Goal: Task Accomplishment & Management: Use online tool/utility

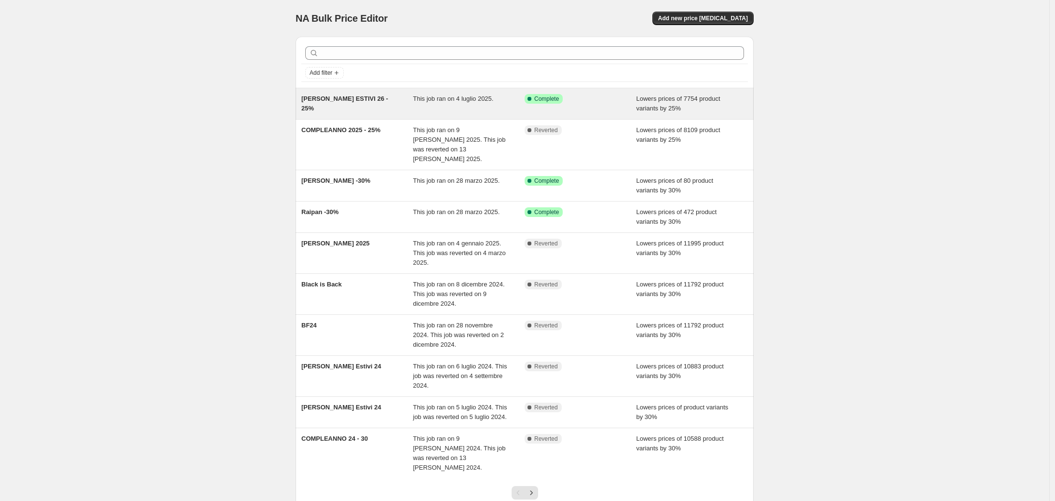
click at [402, 108] on div "[PERSON_NAME] ESTIVI 26 - 25%" at bounding box center [357, 103] width 112 height 19
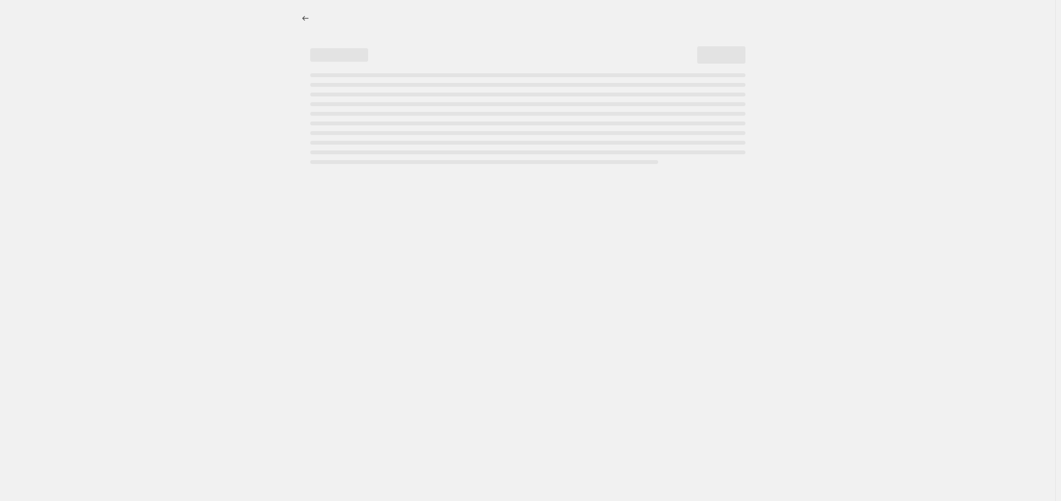
select select "percentage"
select select "no_change"
select select "collection"
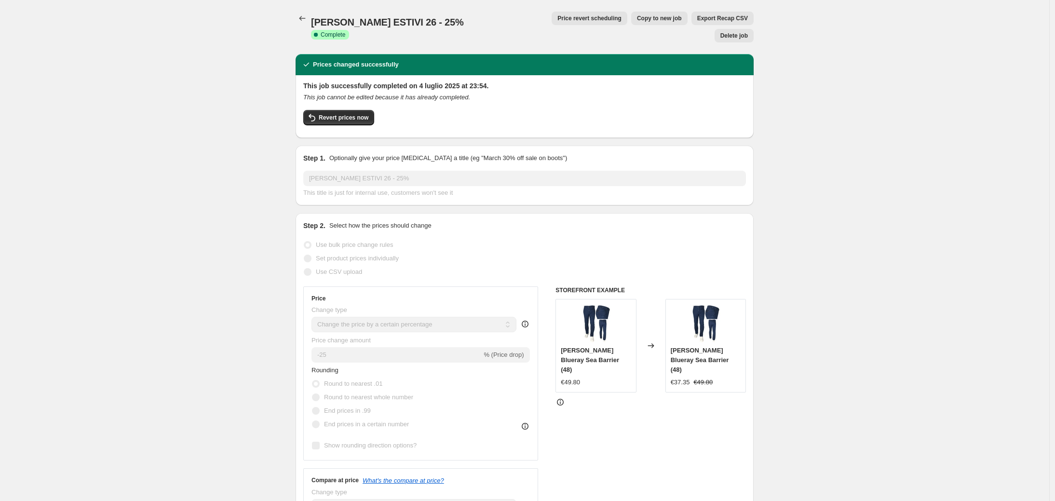
click at [558, 17] on span "Price revert scheduling" at bounding box center [590, 18] width 64 height 8
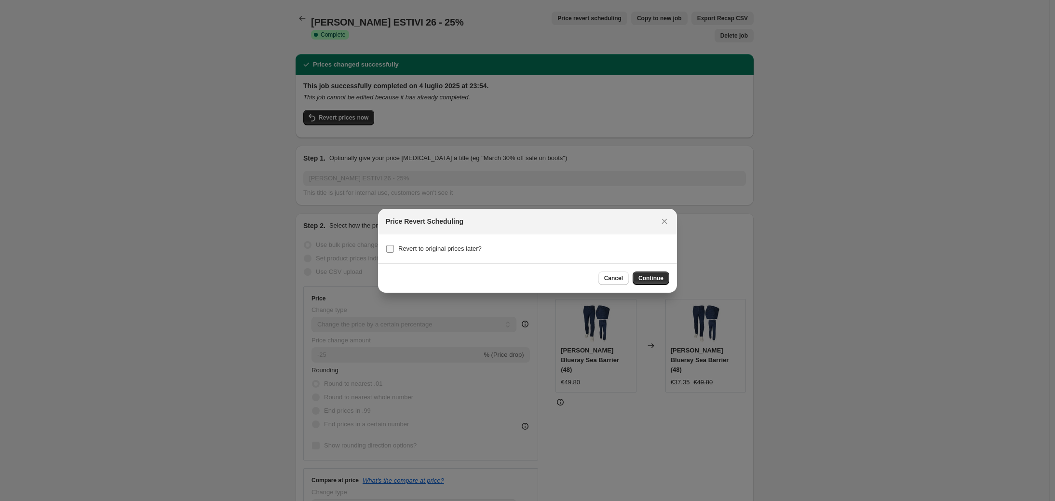
click at [465, 250] on span "Revert to original prices later?" at bounding box center [439, 248] width 83 height 7
click at [394, 250] on input "Revert to original prices later?" at bounding box center [390, 249] width 8 height 8
checkbox input "true"
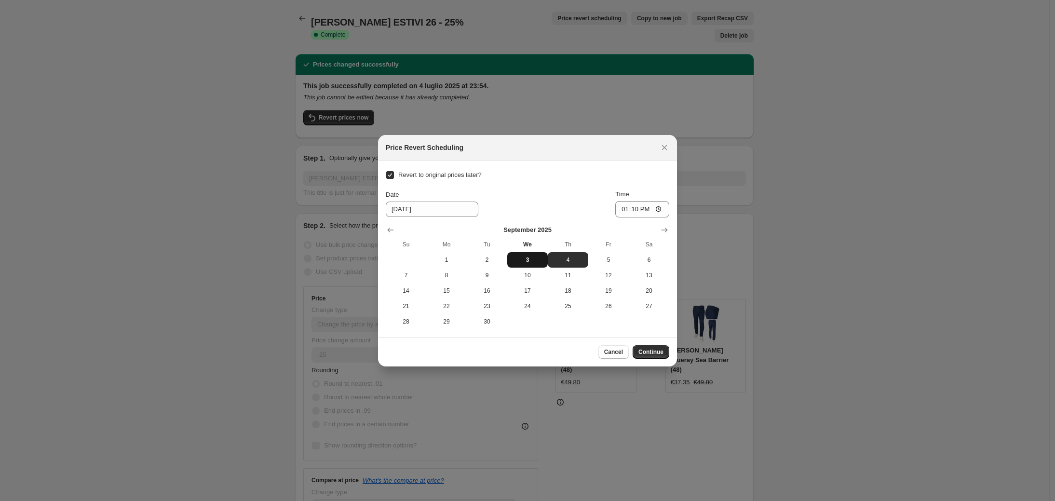
click at [529, 259] on span "3" at bounding box center [527, 260] width 33 height 8
click at [572, 260] on span "4" at bounding box center [568, 260] width 33 height 8
type input "[DATE]"
click at [635, 210] on input "13:10" at bounding box center [642, 209] width 54 height 16
type input "00:10"
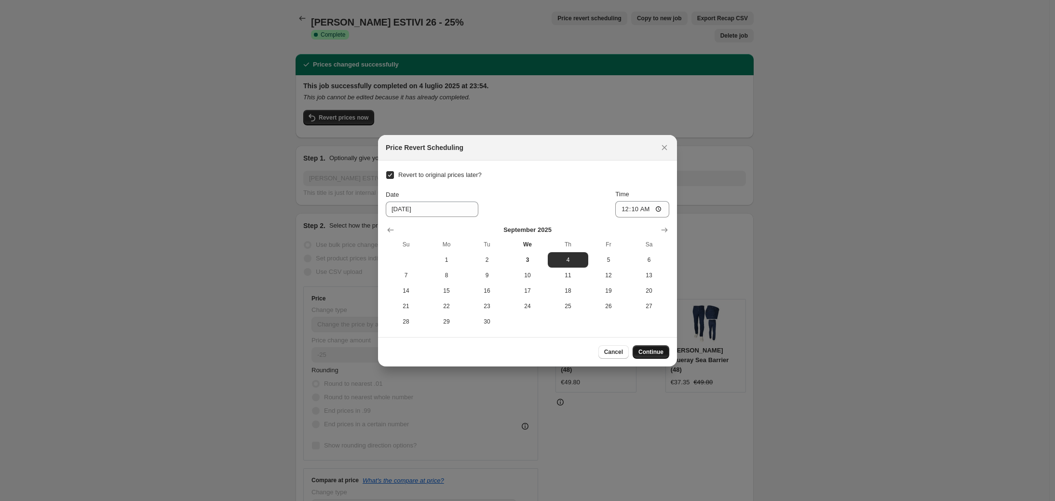
click at [654, 351] on span "Continue" at bounding box center [651, 352] width 25 height 8
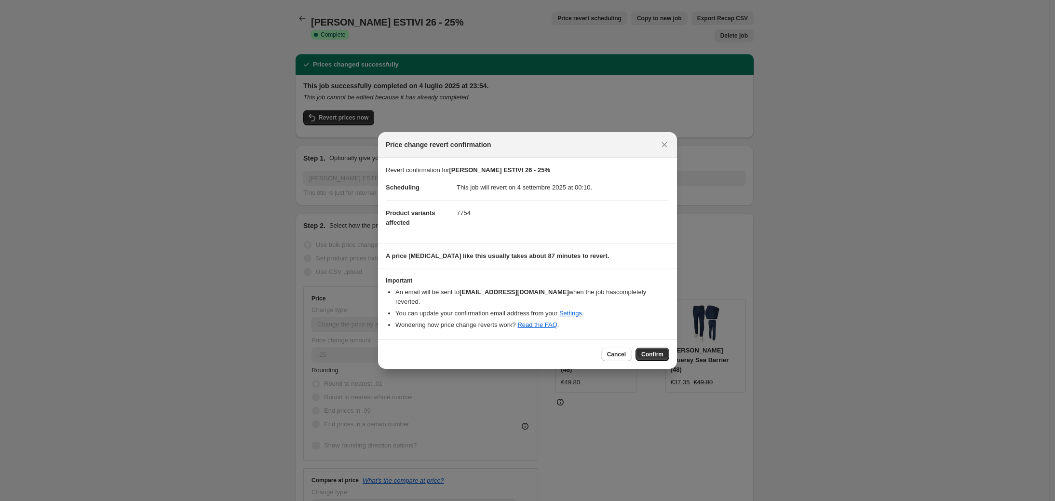
click at [654, 351] on span "Confirm" at bounding box center [653, 355] width 22 height 8
